Goal: Task Accomplishment & Management: Complete application form

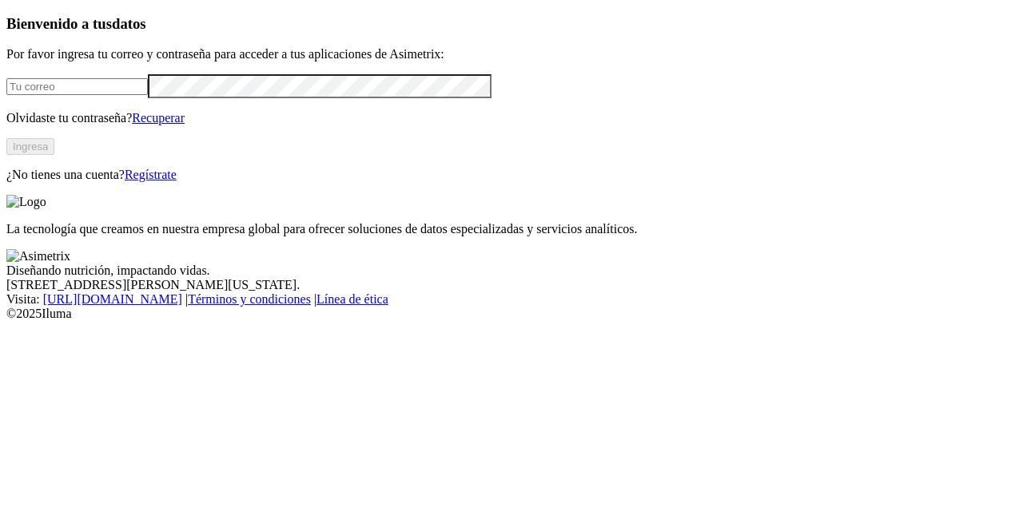
click at [97, 95] on input "email" at bounding box center [76, 86] width 141 height 17
paste input "[EMAIL_ADDRESS][DOMAIN_NAME]"
type input "[EMAIL_ADDRESS][DOMAIN_NAME]"
click at [74, 97] on form "[EMAIL_ADDRESS][DOMAIN_NAME]" at bounding box center [511, 85] width 1010 height 23
click input "submit" at bounding box center [0, 0] width 0 height 0
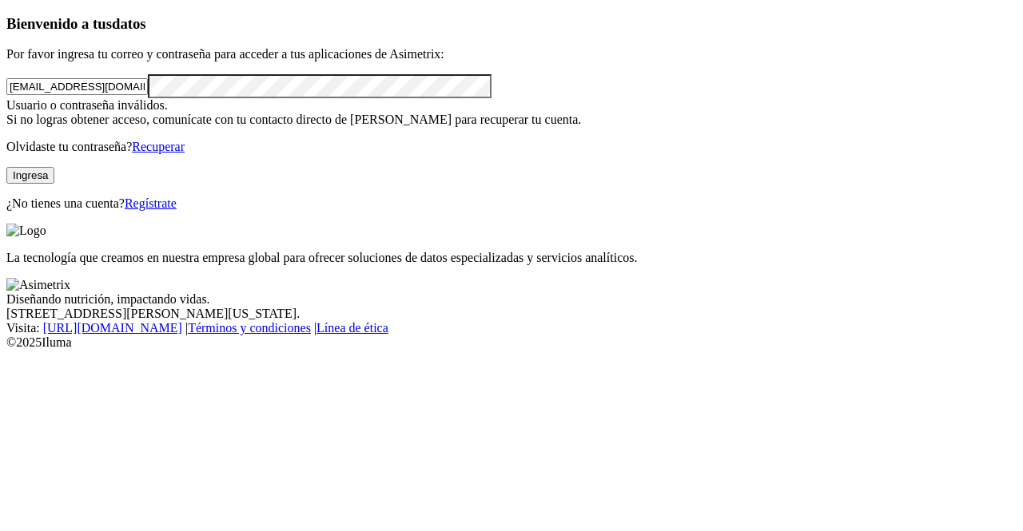
click at [177, 210] on link "Regístrate" at bounding box center [151, 204] width 52 height 14
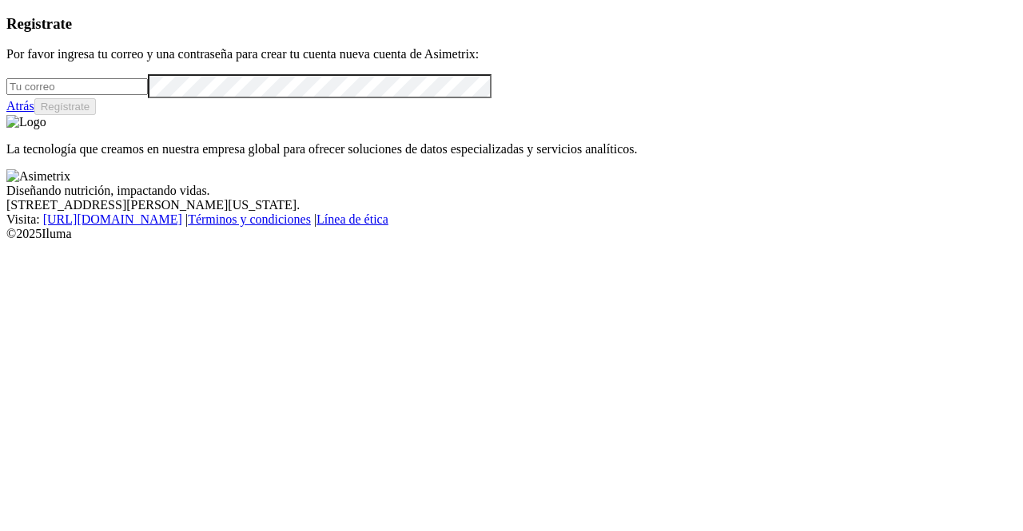
click at [113, 95] on input "email" at bounding box center [76, 86] width 141 height 17
paste input "[EMAIL_ADDRESS][DOMAIN_NAME]"
type input "[EMAIL_ADDRESS][DOMAIN_NAME]"
click at [97, 115] on button "Regístrate" at bounding box center [65, 106] width 62 height 17
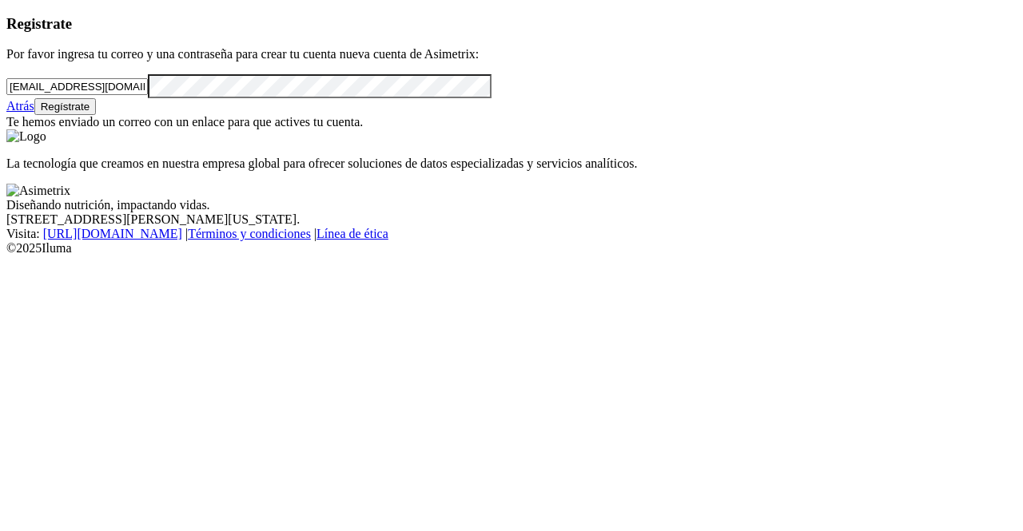
drag, startPoint x: 254, startPoint y: 113, endPoint x: 27, endPoint y: 109, distance: 226.9
click at [27, 109] on div "Registrate Por favor ingresa tu correo y una contraseña para crear tu cuenta nu…" at bounding box center [511, 72] width 1010 height 114
